Goal: Navigation & Orientation: Understand site structure

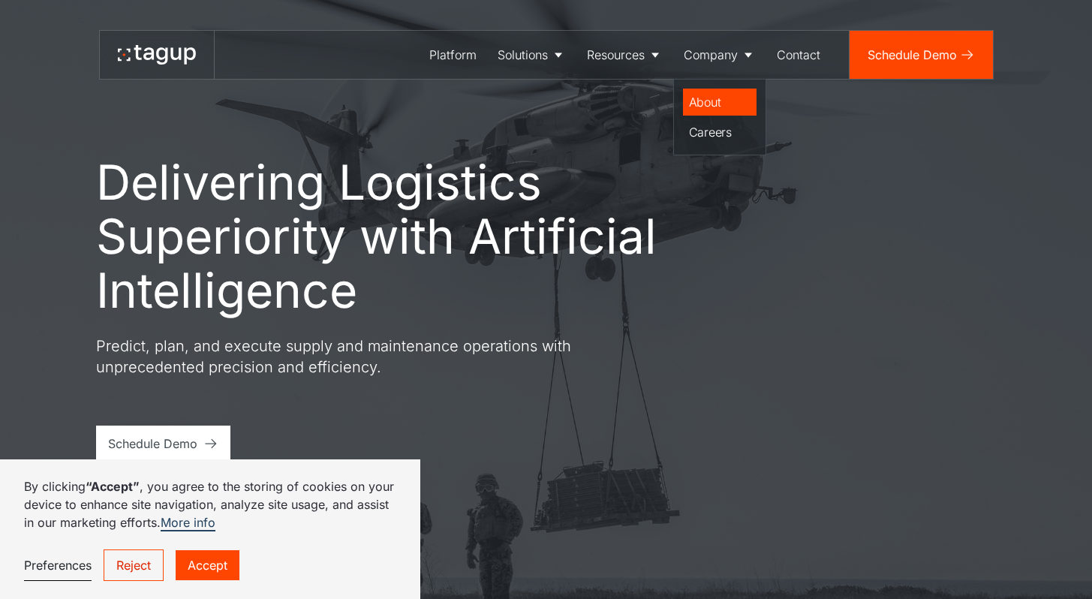
click at [710, 98] on div "About" at bounding box center [720, 102] width 62 height 18
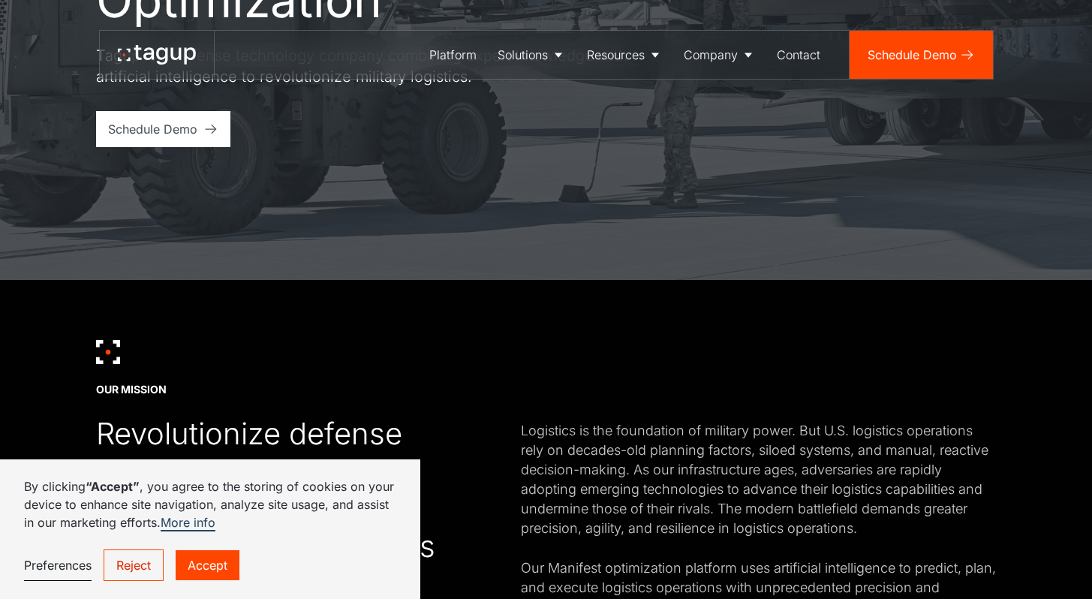
click at [215, 562] on link "Accept" at bounding box center [208, 565] width 64 height 30
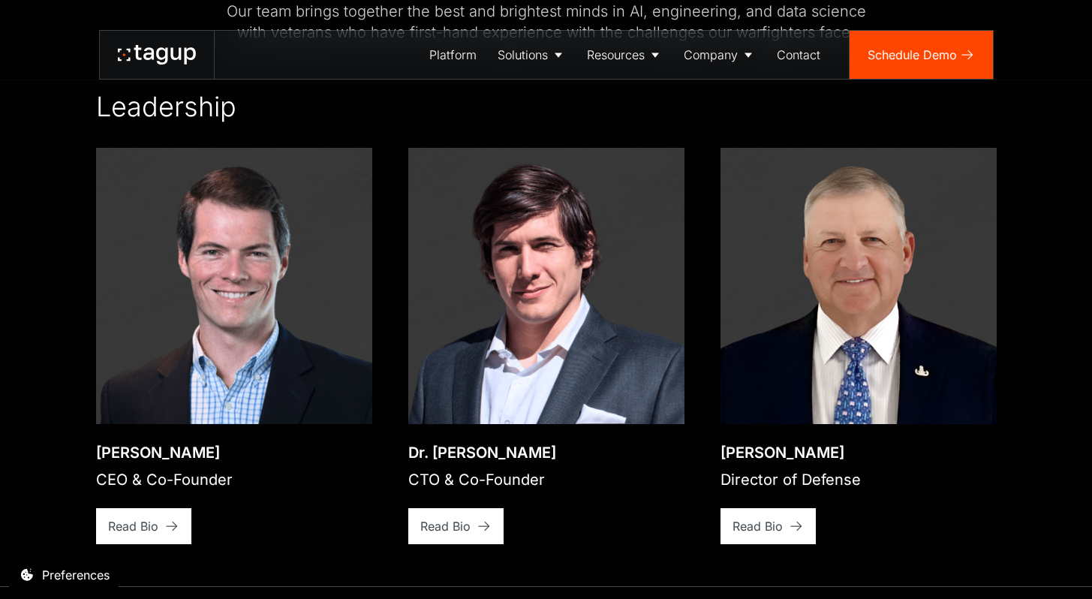
scroll to position [2113, 0]
click at [147, 517] on div "Read Bio" at bounding box center [133, 526] width 50 height 18
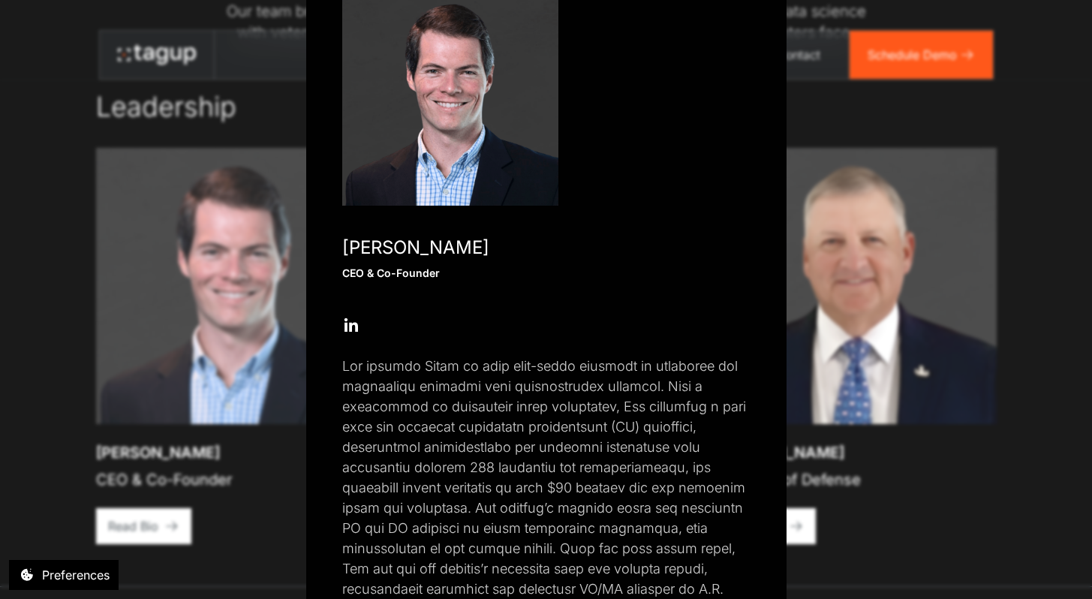
scroll to position [0, 0]
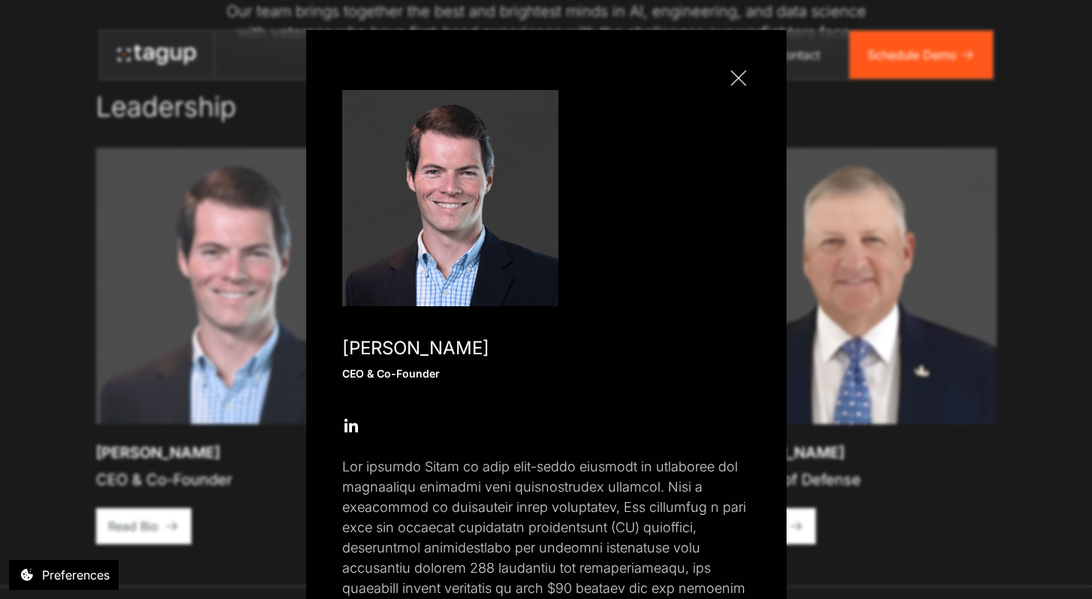
click at [740, 76] on link "Close popup" at bounding box center [738, 78] width 24 height 24
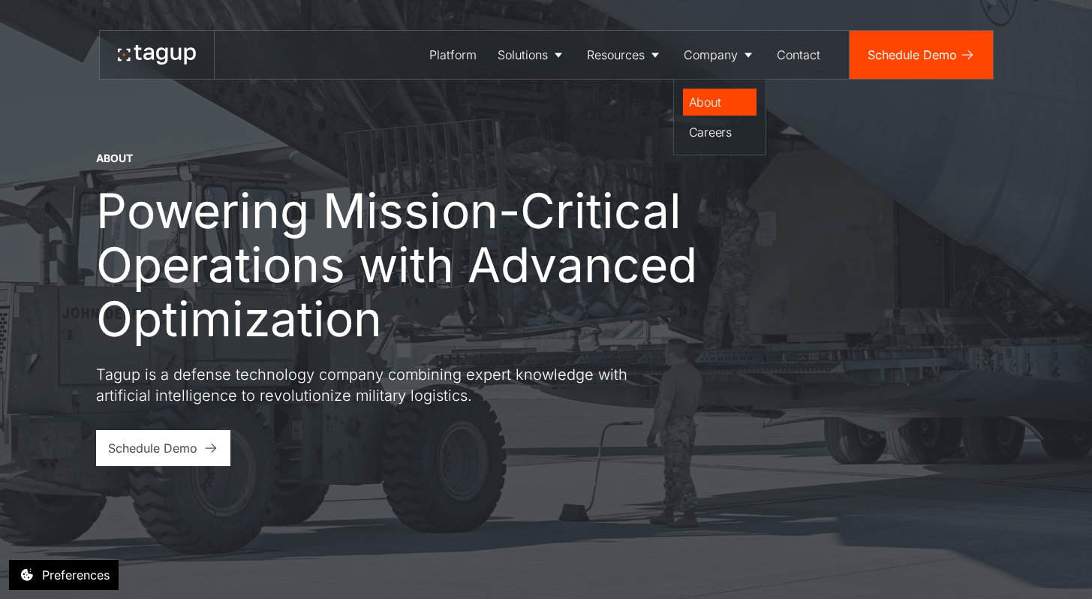
click at [712, 98] on div "About" at bounding box center [720, 102] width 62 height 18
click at [173, 52] on icon at bounding box center [175, 54] width 11 height 12
